Goal: Communication & Community: Share content

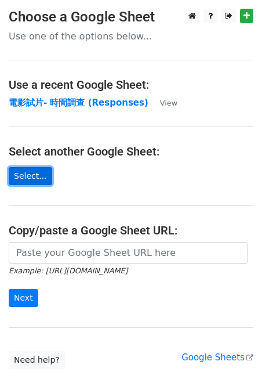
click at [29, 175] on link "Select..." at bounding box center [31, 176] width 44 height 18
click at [34, 175] on link "Select..." at bounding box center [31, 176] width 44 height 18
click at [33, 172] on link "Select..." at bounding box center [31, 176] width 44 height 18
click at [128, 168] on main "Choose a Google Sheet Use one of the options below... Use a recent Google Sheet…" at bounding box center [131, 189] width 262 height 361
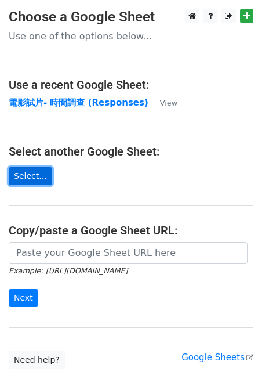
click at [25, 179] on link "Select..." at bounding box center [31, 176] width 44 height 18
click at [79, 300] on form "Example: https://docs.google.com/spreadsheets/d/abc/edit Next" at bounding box center [131, 274] width 245 height 65
click at [39, 183] on link "Select..." at bounding box center [31, 176] width 44 height 18
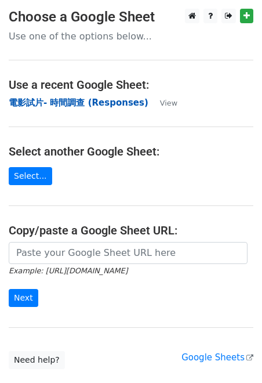
click at [106, 104] on strong "電影試片- 時間調查 (Responses)" at bounding box center [79, 103] width 140 height 10
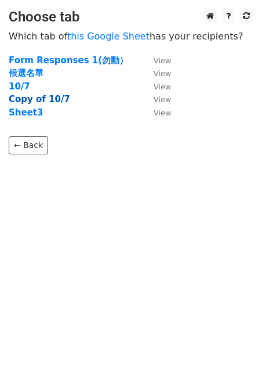
click at [20, 99] on strong "Copy of 10/7" at bounding box center [40, 99] width 62 height 10
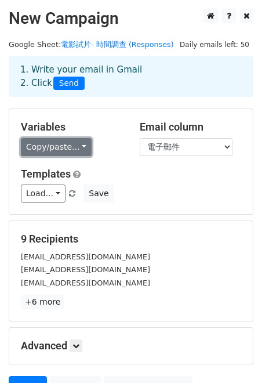
click at [80, 146] on link "Copy/paste..." at bounding box center [56, 147] width 71 height 18
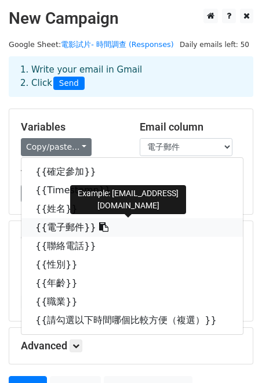
click at [77, 224] on link "{{電子郵件}}" at bounding box center [132, 227] width 222 height 19
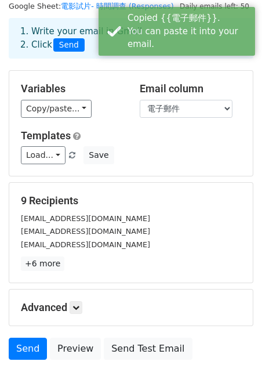
scroll to position [46, 0]
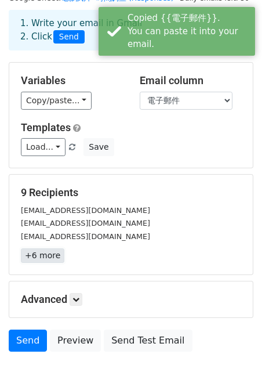
click at [53, 254] on link "+6 more" at bounding box center [43, 255] width 44 height 15
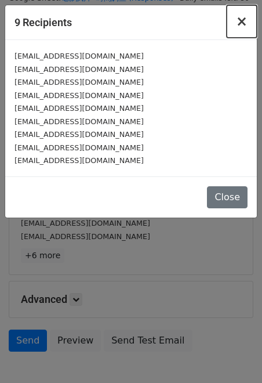
click at [240, 20] on span "×" at bounding box center [242, 21] width 12 height 16
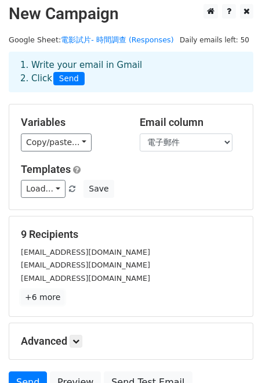
scroll to position [0, 0]
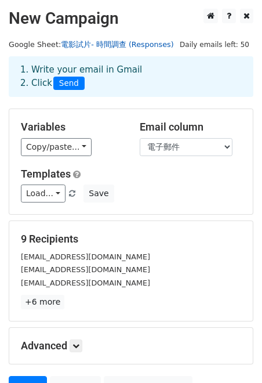
click at [118, 42] on link "電影試片- 時間調查 (Responses)" at bounding box center [117, 44] width 113 height 9
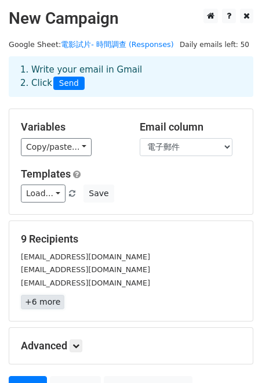
click at [48, 301] on link "+6 more" at bounding box center [43, 302] width 44 height 15
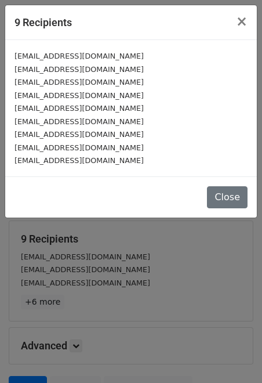
click at [104, 289] on div "9 Recipients × lovely5092931@gmail.com lilylily0710@gmail.com stella3021@gmail.…" at bounding box center [131, 191] width 262 height 383
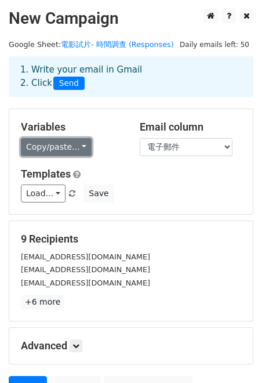
click at [74, 142] on link "Copy/paste..." at bounding box center [56, 147] width 71 height 18
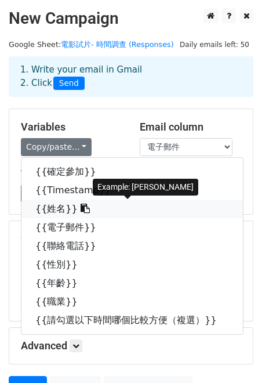
click at [69, 207] on link "{{姓名}}" at bounding box center [132, 209] width 222 height 19
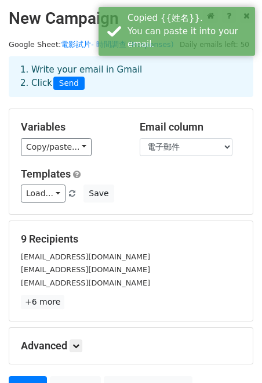
click at [205, 135] on div "Email column 確定參加 Timestamp 姓名 電子郵件 聯絡電話 性別 年齡 職業 請勾選以下時間哪個比較方便（複選）" at bounding box center [190, 138] width 119 height 35
click at [198, 149] on select "確定參加 Timestamp 姓名 電子郵件 聯絡電話 性別 年齡 職業 請勾選以下時間哪個比較方便（複選）" at bounding box center [186, 147] width 93 height 18
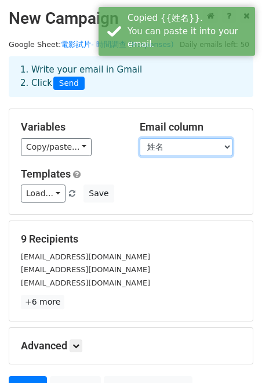
click at [140, 138] on select "確定參加 Timestamp 姓名 電子郵件 聯絡電話 性別 年齡 職業 請勾選以下時間哪個比較方便（複選）" at bounding box center [186, 147] width 93 height 18
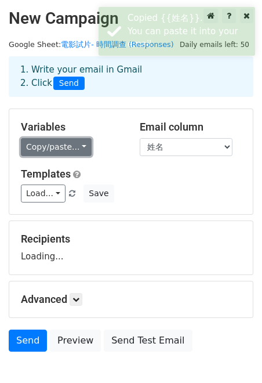
click at [75, 147] on link "Copy/paste..." at bounding box center [56, 147] width 71 height 18
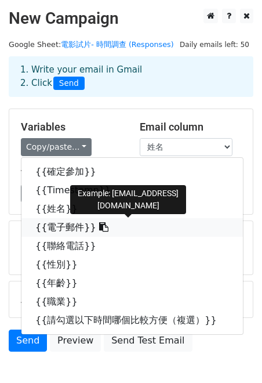
click at [71, 224] on link "{{電子郵件}}" at bounding box center [132, 227] width 222 height 19
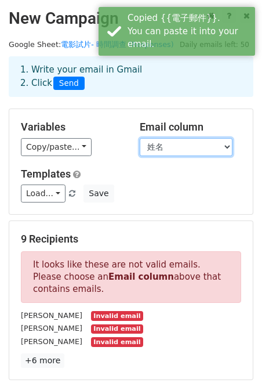
click at [197, 144] on select "確定參加 Timestamp 姓名 電子郵件 聯絡電話 性別 年齡 職業 請勾選以下時間哪個比較方便（複選）" at bounding box center [186, 147] width 93 height 18
select select "電子郵件"
click at [140, 138] on select "確定參加 Timestamp 姓名 電子郵件 聯絡電話 性別 年齡 職業 請勾選以下時間哪個比較方便（複選）" at bounding box center [186, 147] width 93 height 18
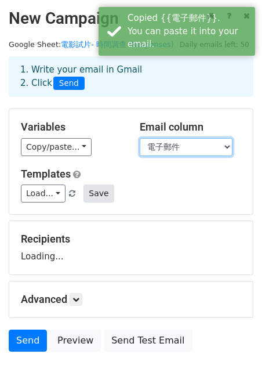
scroll to position [67, 0]
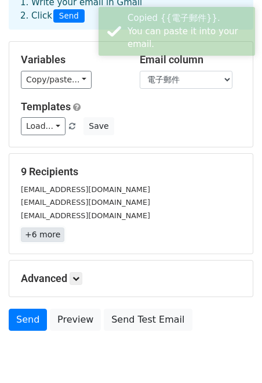
click at [48, 235] on link "+6 more" at bounding box center [43, 235] width 44 height 15
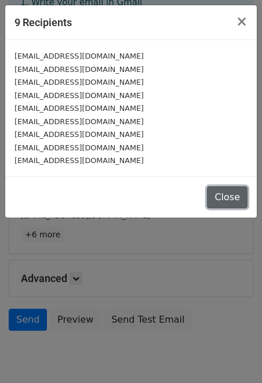
click at [228, 206] on button "Close" at bounding box center [227, 197] width 41 height 22
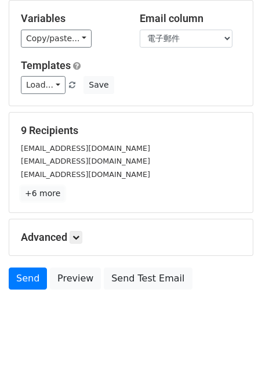
scroll to position [110, 0]
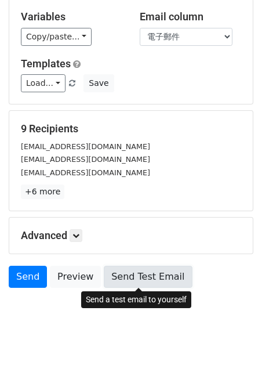
click at [118, 276] on link "Send Test Email" at bounding box center [148, 277] width 88 height 22
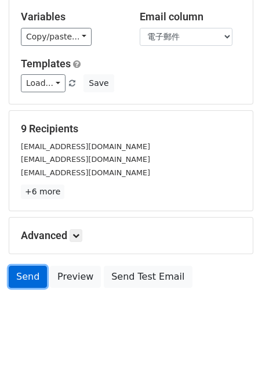
click at [28, 279] on link "Send" at bounding box center [28, 277] width 38 height 22
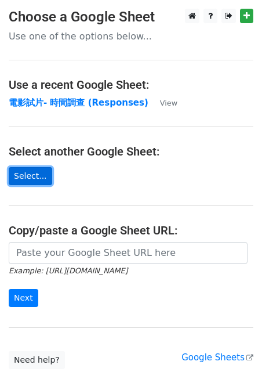
click at [30, 172] on link "Select..." at bounding box center [31, 176] width 44 height 18
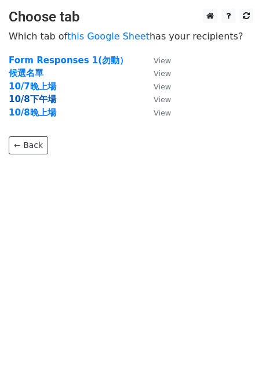
click at [38, 100] on strong "10/8下午場" at bounding box center [33, 99] width 48 height 10
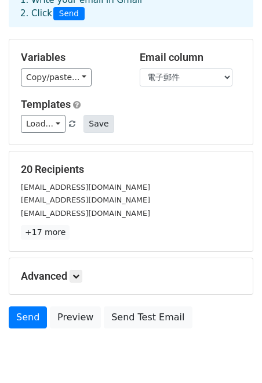
scroll to position [81, 0]
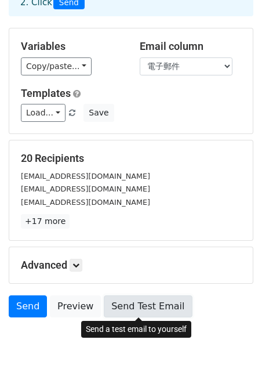
click at [150, 306] on link "Send Test Email" at bounding box center [148, 306] width 88 height 22
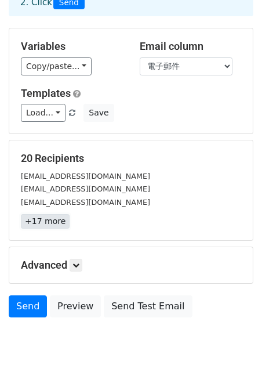
click at [52, 220] on link "+17 more" at bounding box center [45, 221] width 49 height 15
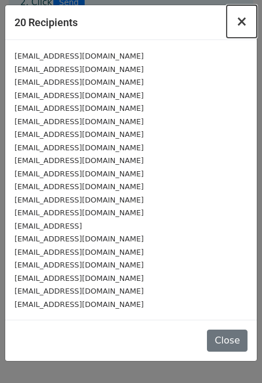
click at [246, 21] on span "×" at bounding box center [242, 21] width 12 height 16
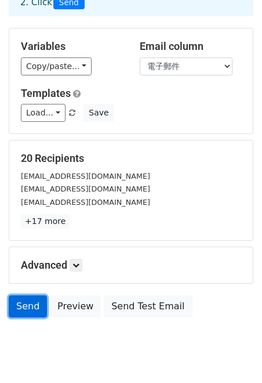
click at [25, 305] on link "Send" at bounding box center [28, 306] width 38 height 22
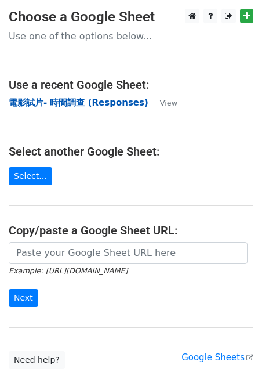
click at [57, 105] on strong "電影試片- 時間調查 (Responses)" at bounding box center [79, 103] width 140 height 10
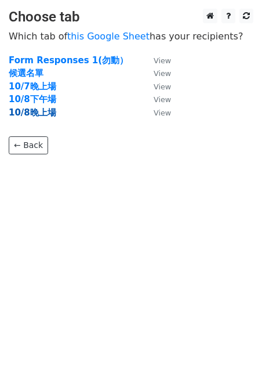
click at [40, 110] on strong "10/8晚上場" at bounding box center [33, 112] width 48 height 10
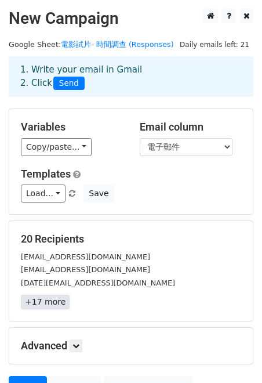
click at [49, 305] on link "+17 more" at bounding box center [45, 302] width 49 height 15
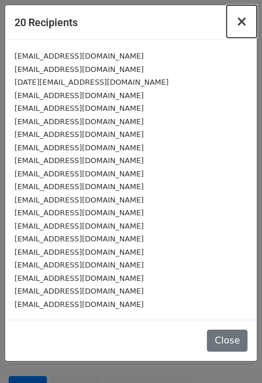
click at [247, 26] on span "×" at bounding box center [242, 21] width 12 height 16
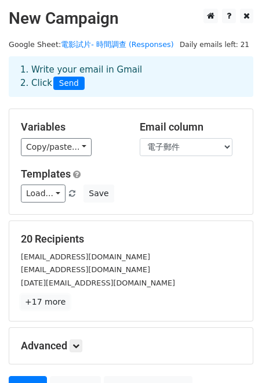
scroll to position [114, 0]
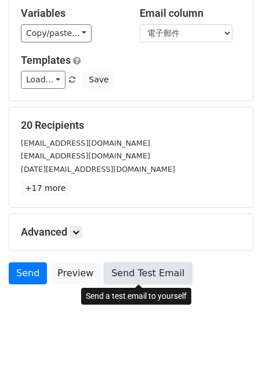
click at [146, 271] on link "Send Test Email" at bounding box center [148, 273] width 88 height 22
click at [144, 279] on link "Send Test Email" at bounding box center [148, 273] width 88 height 22
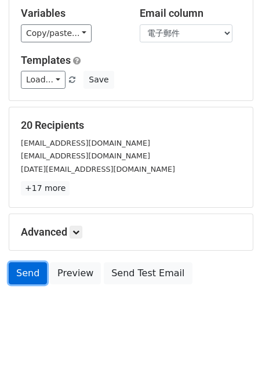
click at [28, 275] on link "Send" at bounding box center [28, 273] width 38 height 22
